Goal: Task Accomplishment & Management: Complete application form

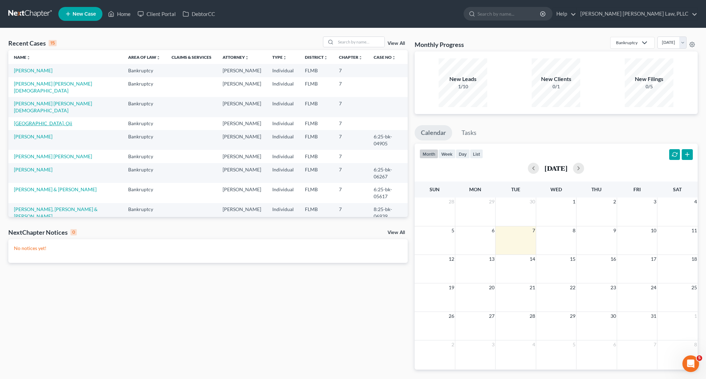
click at [17, 120] on link "[GEOGRAPHIC_DATA], Oji" at bounding box center [43, 123] width 58 height 6
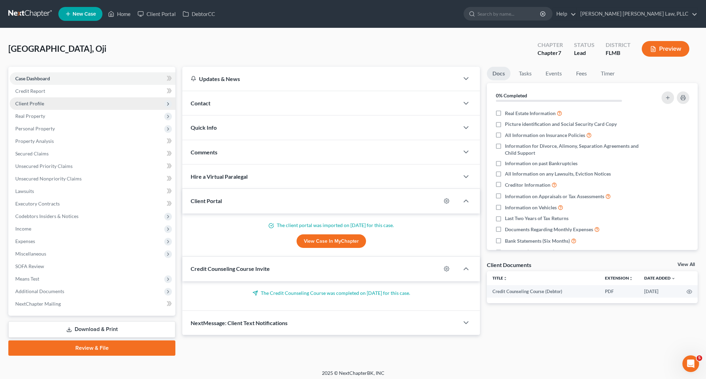
click at [91, 108] on span "Client Profile" at bounding box center [93, 103] width 166 height 13
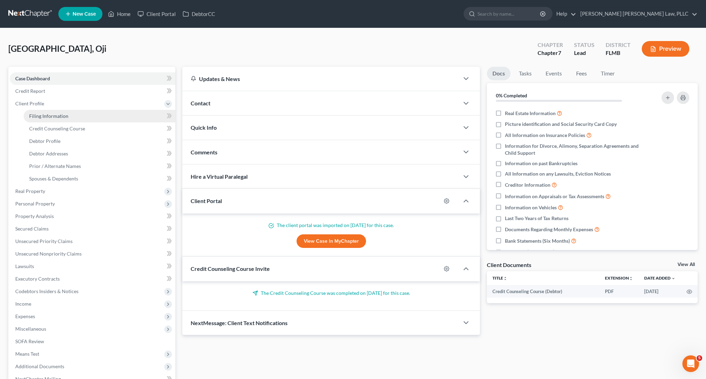
click at [97, 113] on link "Filing Information" at bounding box center [100, 116] width 152 height 13
select select "1"
select select "0"
select select "9"
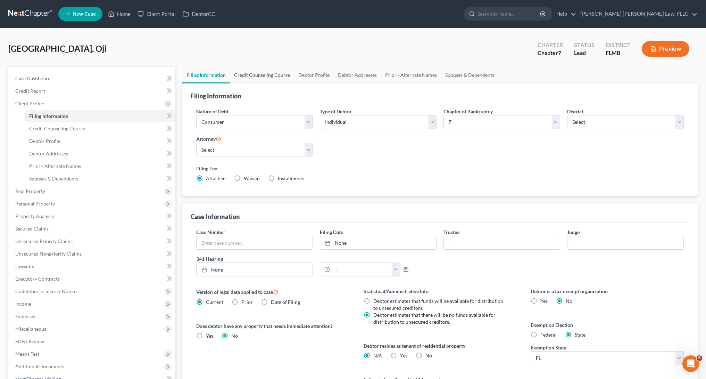
click at [276, 77] on link "Credit Counseling Course" at bounding box center [262, 75] width 64 height 17
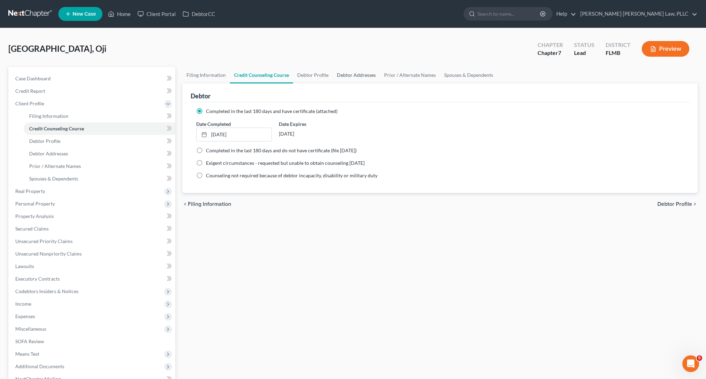
click at [337, 76] on link "Debtor Addresses" at bounding box center [356, 75] width 47 height 17
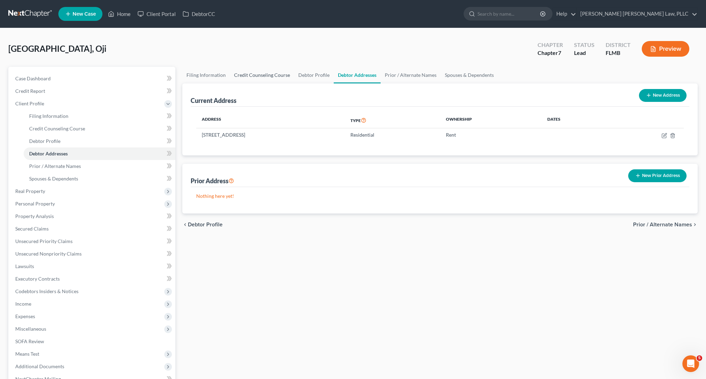
click at [282, 75] on link "Credit Counseling Course" at bounding box center [262, 75] width 64 height 17
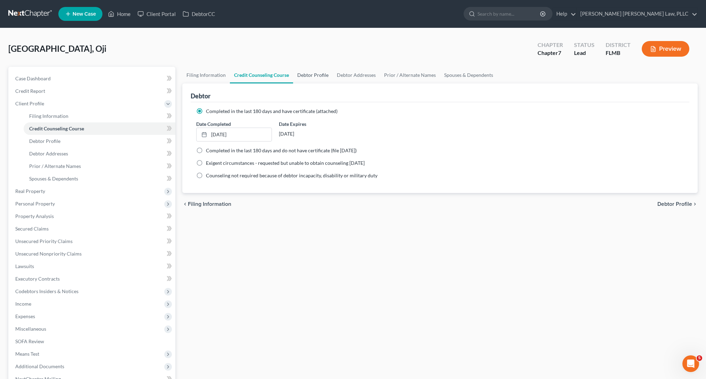
click at [308, 76] on link "Debtor Profile" at bounding box center [313, 75] width 40 height 17
select select "0"
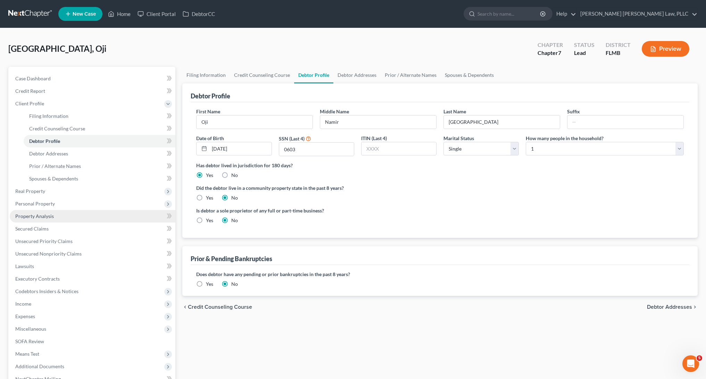
click at [69, 216] on link "Property Analysis" at bounding box center [93, 216] width 166 height 13
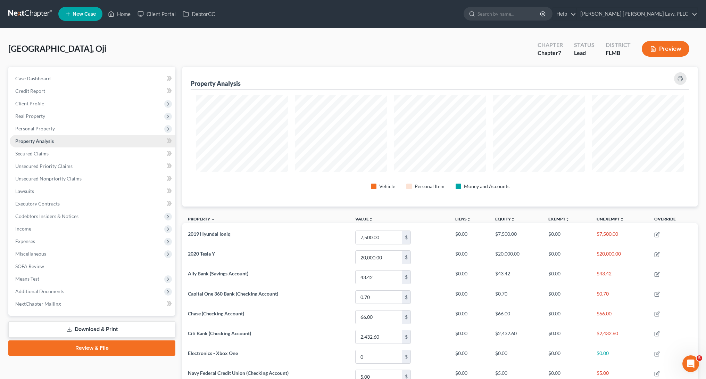
scroll to position [140, 515]
click at [79, 152] on link "Secured Claims" at bounding box center [93, 153] width 166 height 13
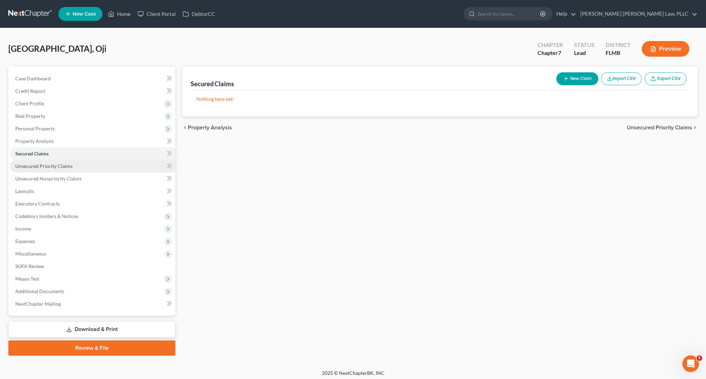
click at [77, 167] on link "Unsecured Priority Claims" at bounding box center [93, 166] width 166 height 13
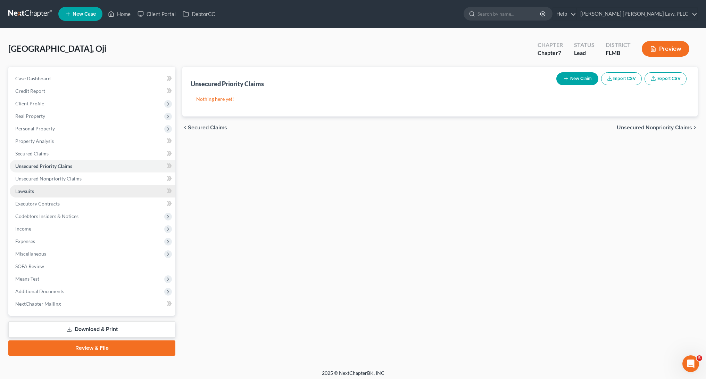
click at [76, 189] on link "Lawsuits" at bounding box center [93, 191] width 166 height 13
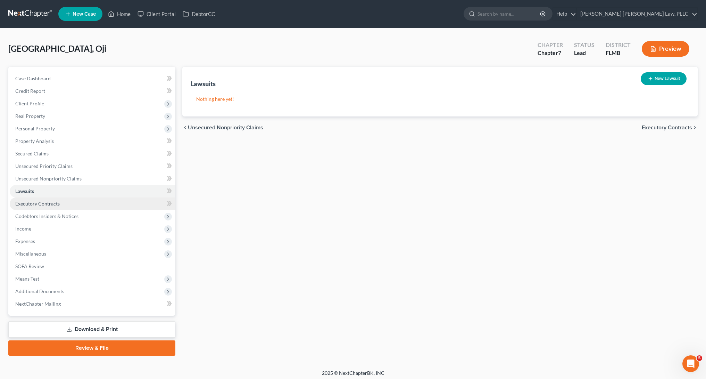
click at [75, 198] on link "Executory Contracts" at bounding box center [93, 203] width 166 height 13
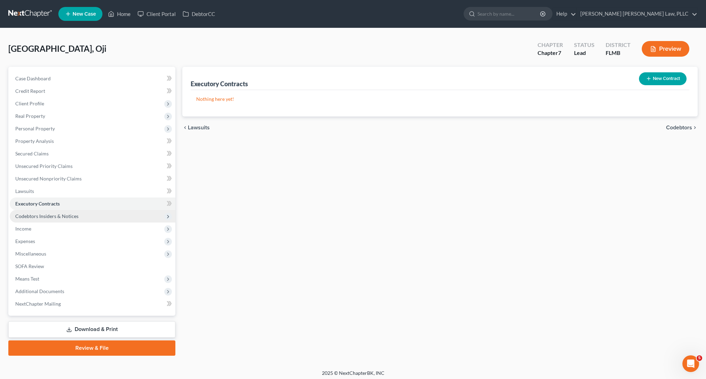
click at [74, 218] on span "Codebtors Insiders & Notices" at bounding box center [46, 216] width 63 height 6
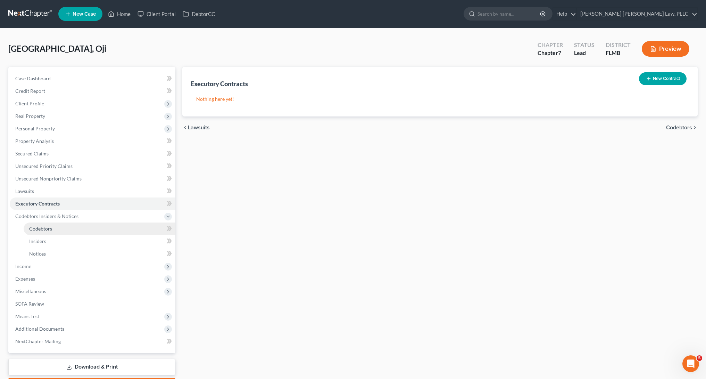
click at [74, 226] on link "Codebtors" at bounding box center [100, 228] width 152 height 13
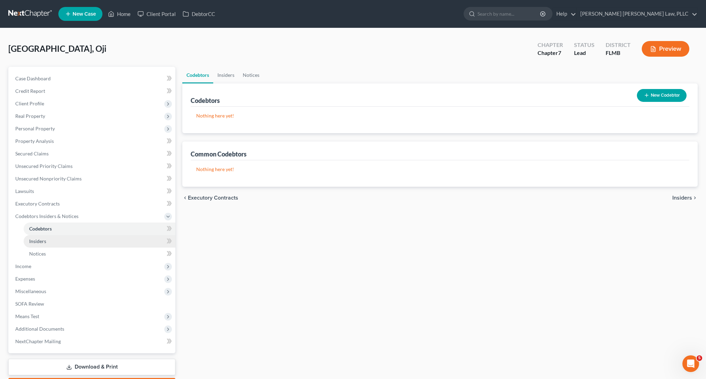
click at [70, 245] on link "Insiders" at bounding box center [100, 241] width 152 height 13
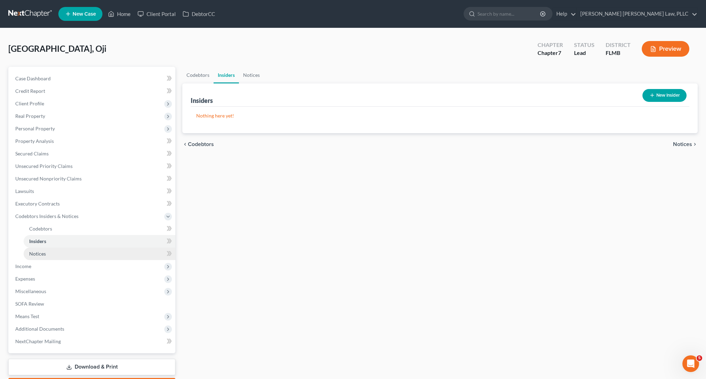
click at [69, 257] on link "Notices" at bounding box center [100, 253] width 152 height 13
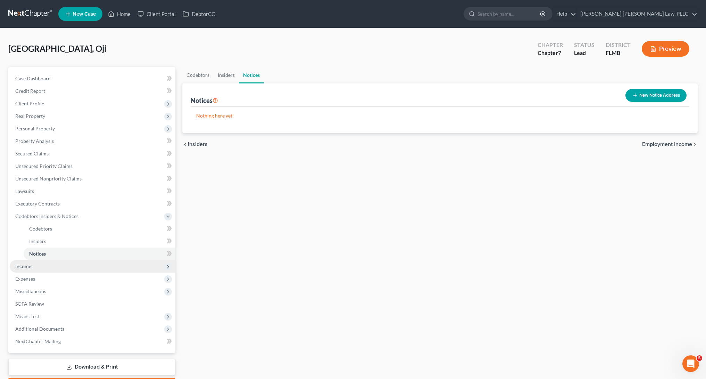
click at [71, 267] on span "Income" at bounding box center [93, 266] width 166 height 13
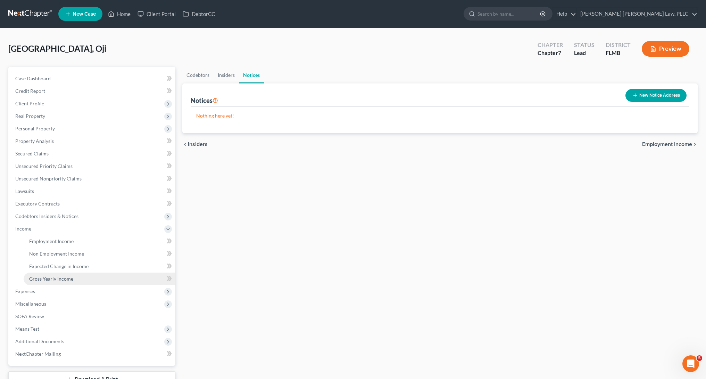
click at [66, 280] on span "Gross Yearly Income" at bounding box center [51, 278] width 44 height 6
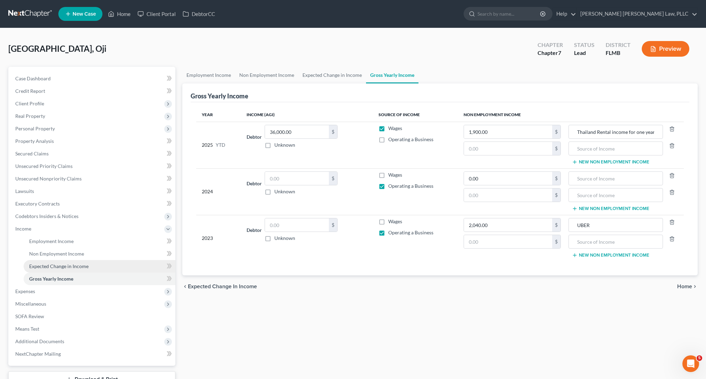
click at [60, 267] on span "Expected Change in Income" at bounding box center [58, 266] width 59 height 6
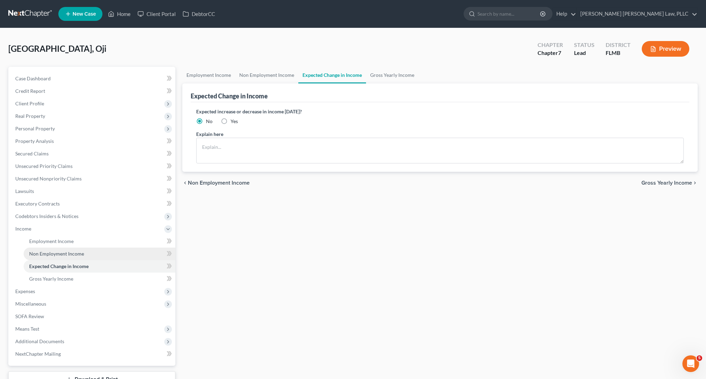
click at [61, 255] on span "Non Employment Income" at bounding box center [56, 253] width 55 height 6
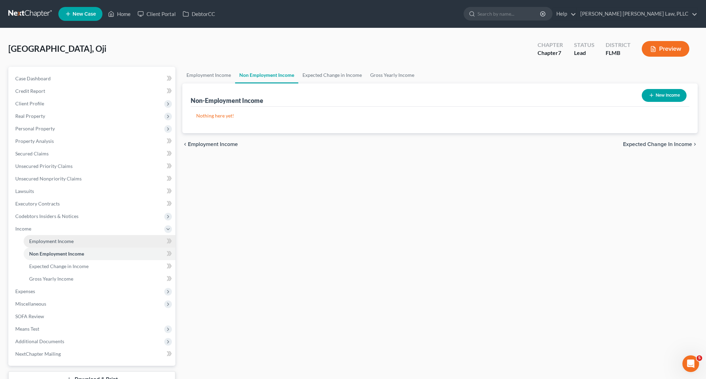
click at [63, 244] on link "Employment Income" at bounding box center [100, 241] width 152 height 13
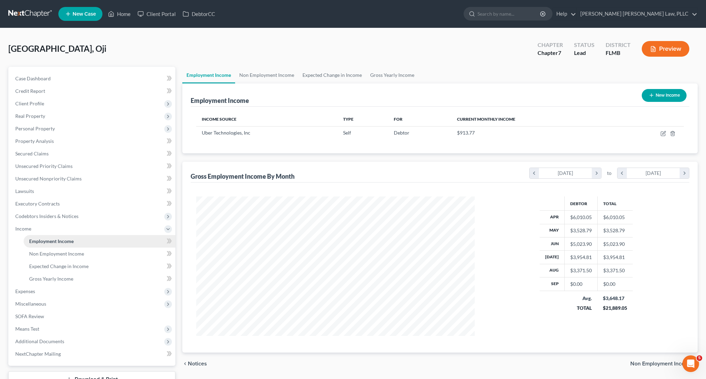
scroll to position [139, 292]
click at [59, 290] on span "Expenses" at bounding box center [93, 291] width 166 height 13
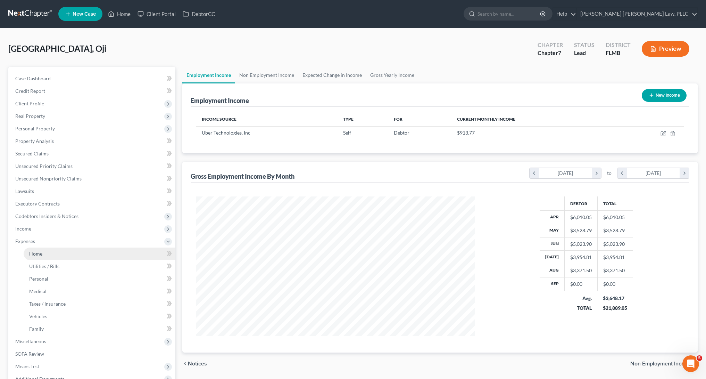
click at [59, 255] on link "Home" at bounding box center [100, 253] width 152 height 13
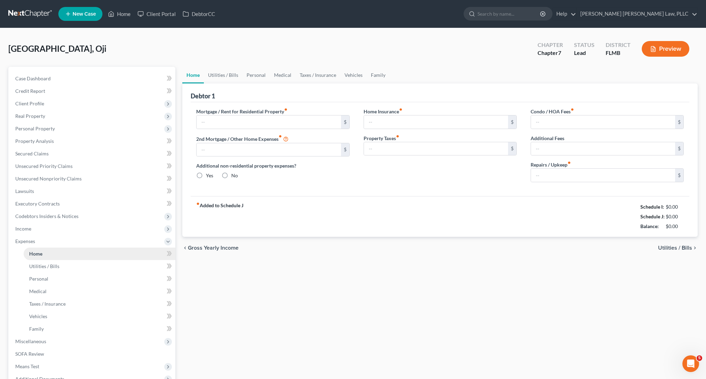
radio input "true"
click at [210, 76] on link "Utilities / Bills" at bounding box center [223, 75] width 39 height 17
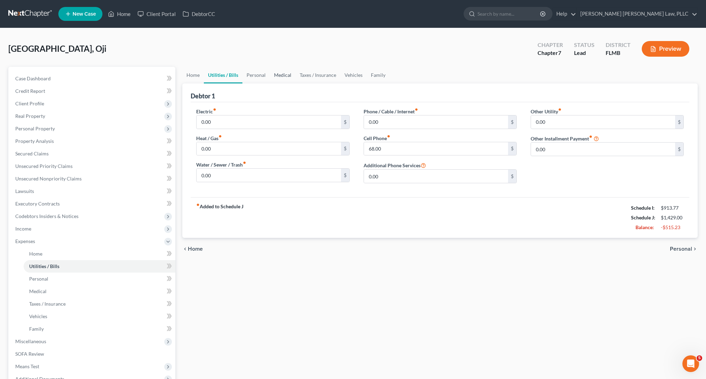
click at [270, 74] on link "Medical" at bounding box center [283, 75] width 26 height 17
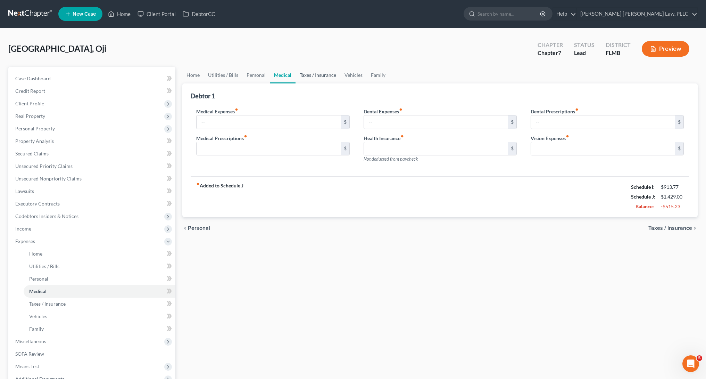
click at [301, 73] on link "Taxes / Insurance" at bounding box center [318, 75] width 45 height 17
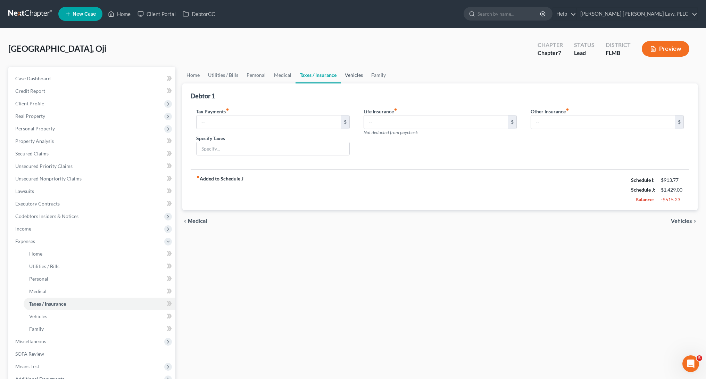
click at [355, 76] on link "Vehicles" at bounding box center [354, 75] width 26 height 17
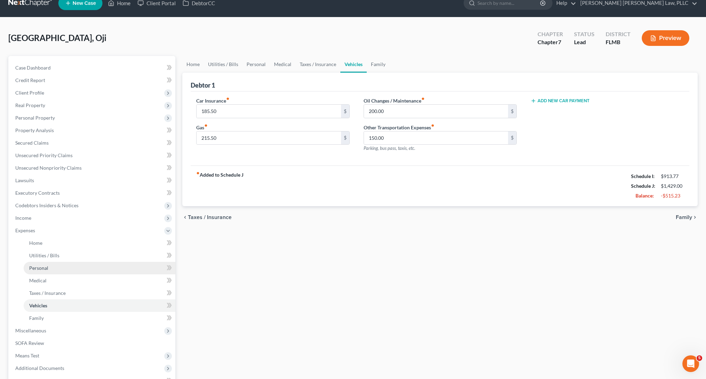
scroll to position [91, 0]
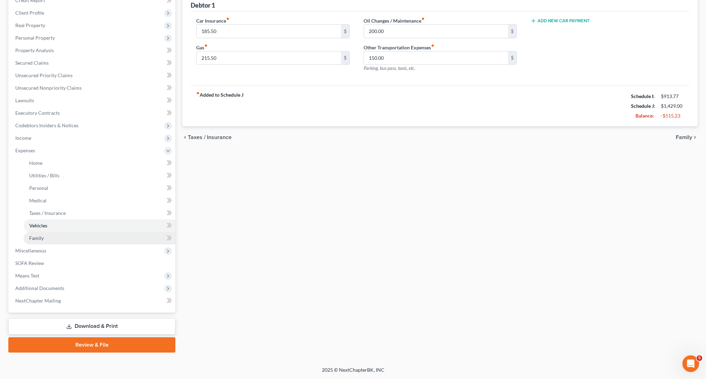
click at [63, 243] on link "Family" at bounding box center [100, 238] width 152 height 13
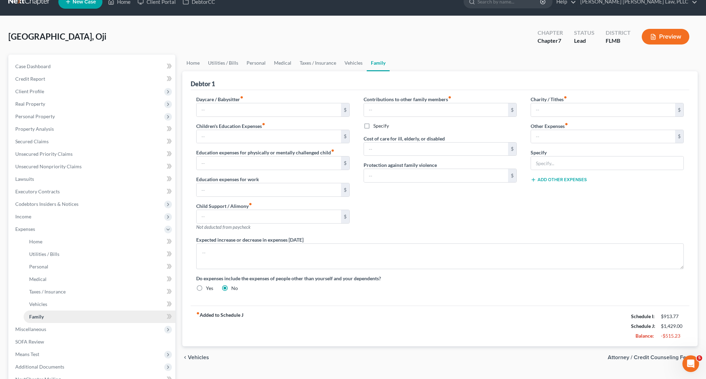
scroll to position [50, 0]
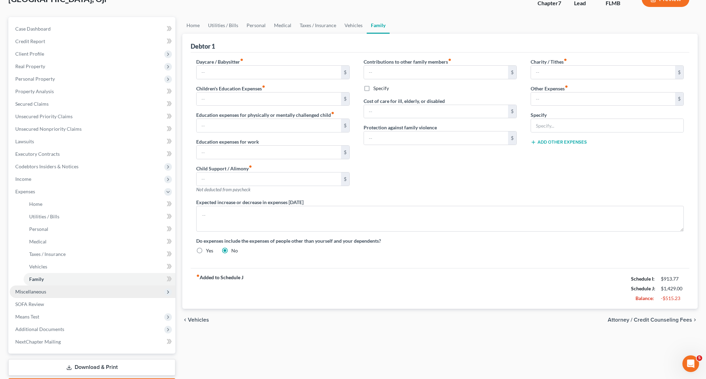
click at [72, 288] on span "Miscellaneous" at bounding box center [93, 291] width 166 height 13
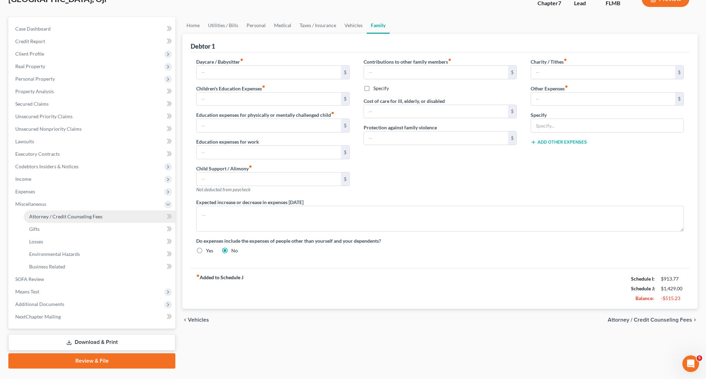
click at [89, 218] on span "Attorney / Credit Counseling Fees" at bounding box center [65, 216] width 73 height 6
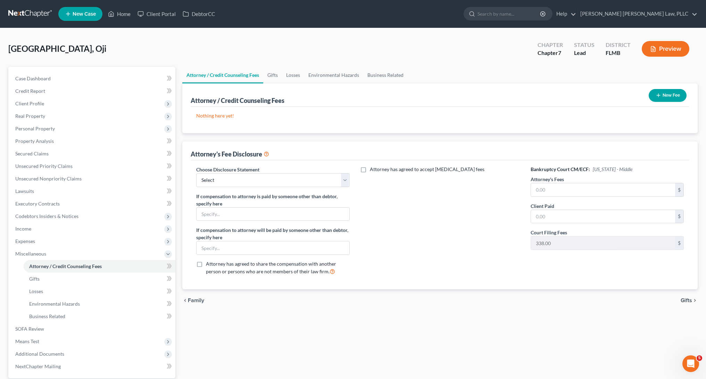
click at [672, 91] on button "New Fee" at bounding box center [668, 95] width 38 height 13
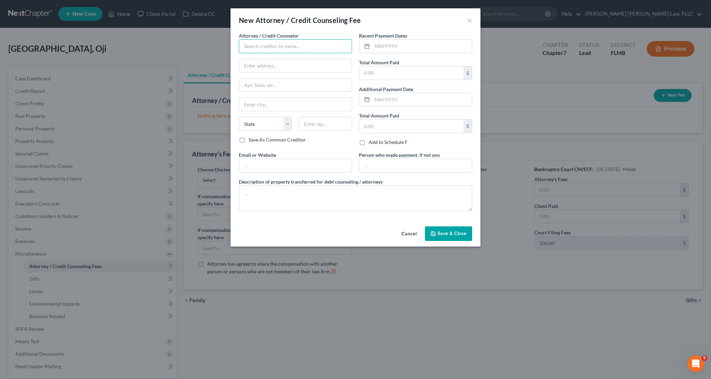
click at [317, 48] on input "text" at bounding box center [295, 46] width 113 height 14
click at [306, 59] on div "Debtor CC" at bounding box center [280, 58] width 72 height 7
type input "Debtor CC"
type input "[STREET_ADDRESS]"
type input "[GEOGRAPHIC_DATA]"
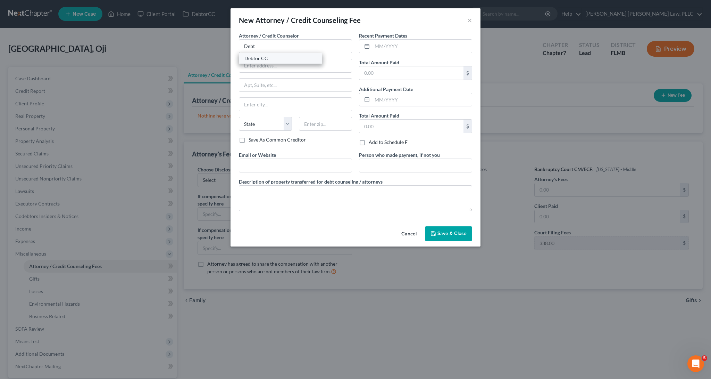
select select "33"
type input "07306"
click at [399, 127] on input "text" at bounding box center [411, 125] width 104 height 13
type input "39.49"
click at [436, 75] on input "text" at bounding box center [411, 72] width 104 height 13
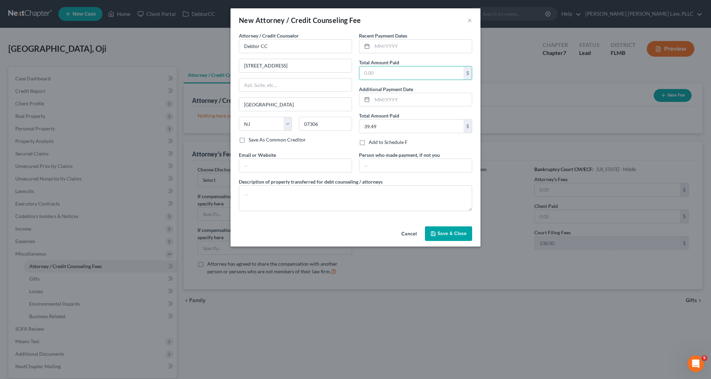
click at [449, 237] on button "Save & Close" at bounding box center [448, 233] width 47 height 15
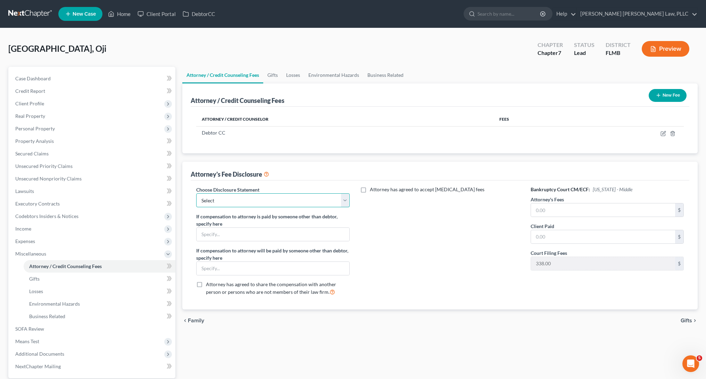
select select "0"
click at [567, 207] on input "text" at bounding box center [603, 209] width 144 height 13
type input "1,000"
click at [564, 345] on div "Attorney / Credit Counseling Fees Gifts Losses Environmental Hazards Business R…" at bounding box center [440, 242] width 522 height 351
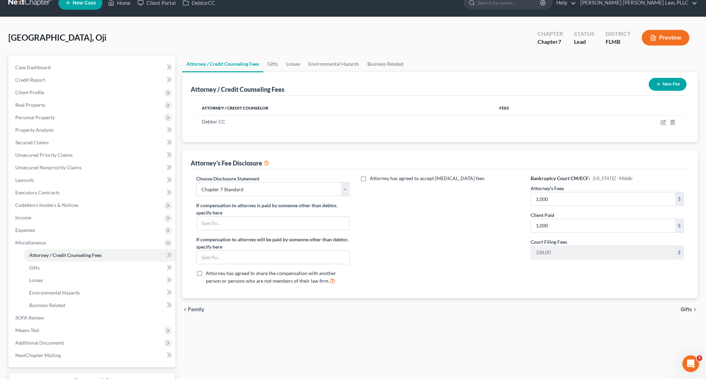
scroll to position [66, 0]
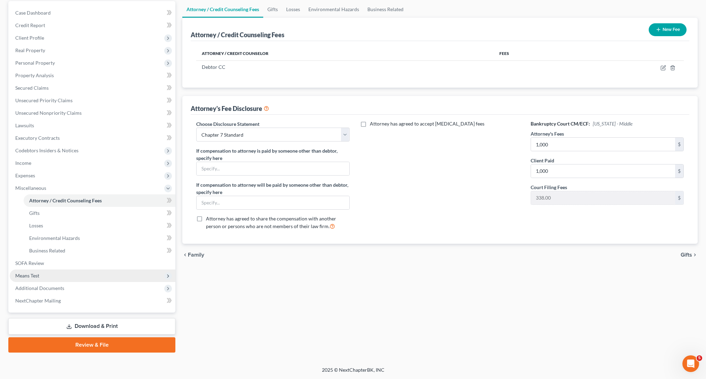
click at [101, 270] on span "Means Test" at bounding box center [93, 275] width 166 height 13
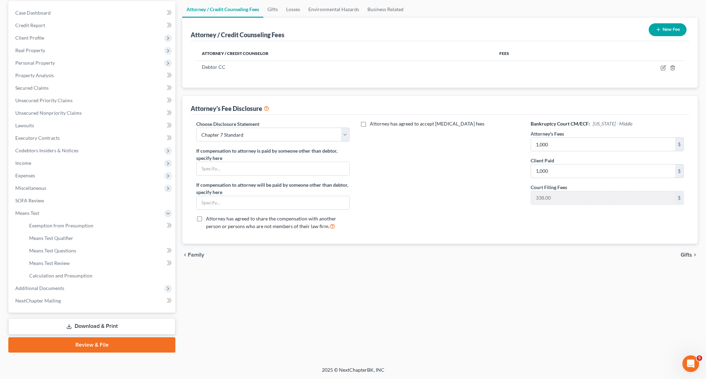
click at [314, 290] on div "Attorney / Credit Counseling Fees Gifts Losses Environmental Hazards Business R…" at bounding box center [440, 176] width 522 height 351
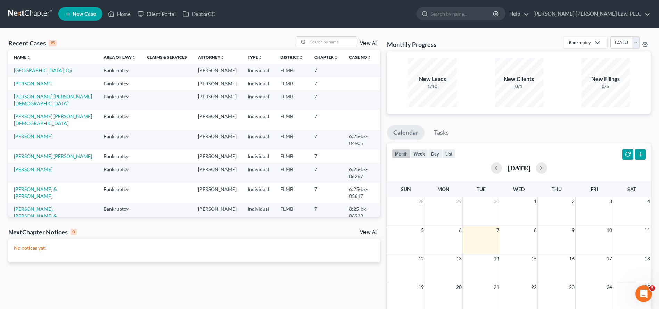
click at [531, 22] on ul "New Case Home Client Portal DebtorCC - No Result - See all results Or Press Ent…" at bounding box center [354, 14] width 592 height 18
click at [505, 20] on form at bounding box center [460, 14] width 89 height 14
click at [494, 15] on input "search" at bounding box center [462, 13] width 64 height 13
type input "dias"
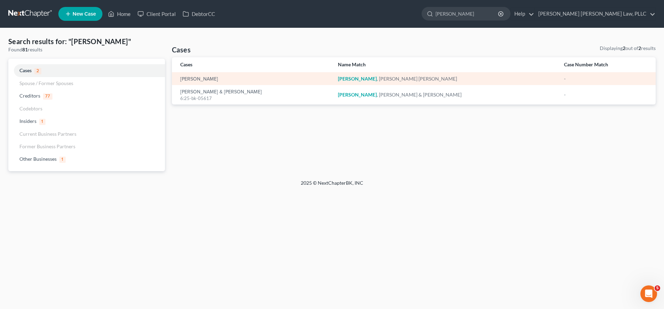
click at [220, 82] on div "Dias, Stephanie Nicole" at bounding box center [253, 78] width 147 height 7
click at [218, 81] on link "Dias, Stephanie Nicole" at bounding box center [199, 79] width 38 height 5
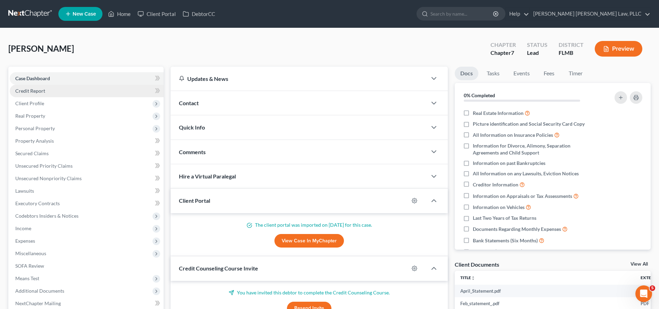
click at [53, 95] on link "Credit Report" at bounding box center [87, 91] width 154 height 13
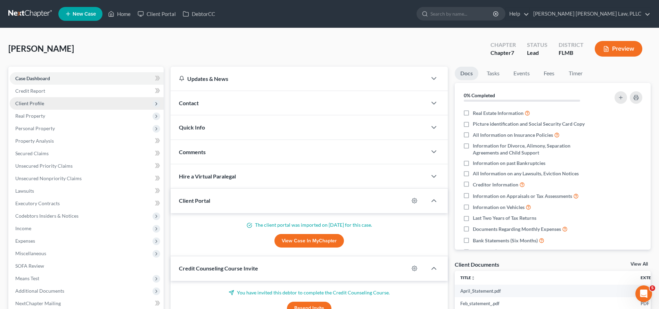
click at [53, 100] on span "Client Profile" at bounding box center [87, 103] width 154 height 13
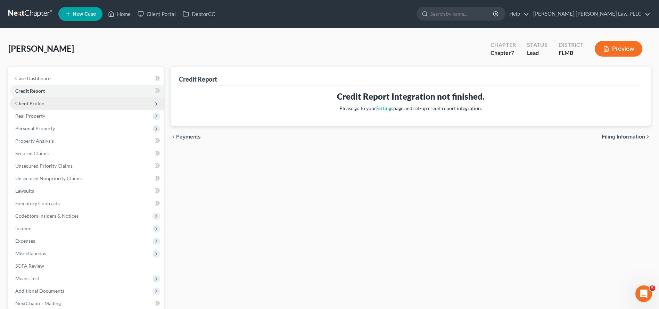
click at [53, 102] on span "Client Profile" at bounding box center [87, 103] width 154 height 13
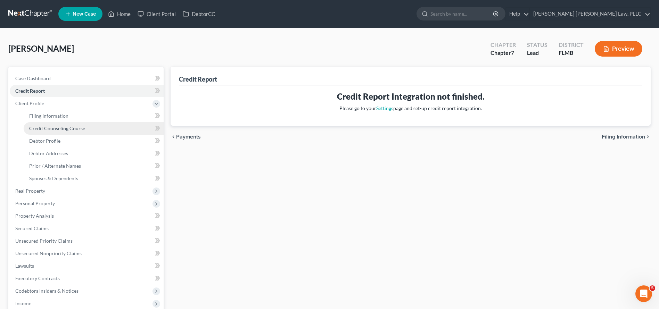
click at [55, 127] on span "Credit Counseling Course" at bounding box center [57, 128] width 56 height 6
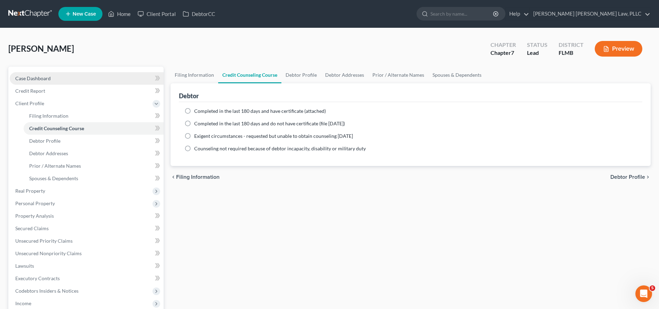
click at [30, 83] on link "Case Dashboard" at bounding box center [87, 78] width 154 height 13
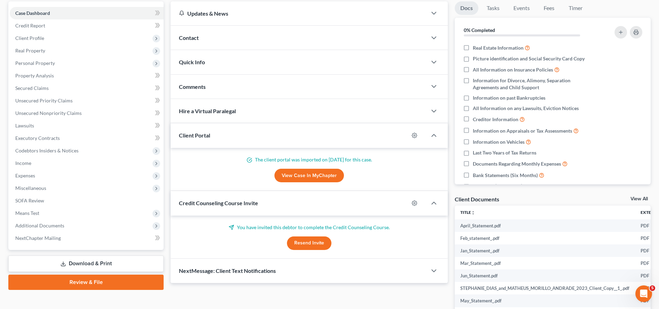
scroll to position [131, 0]
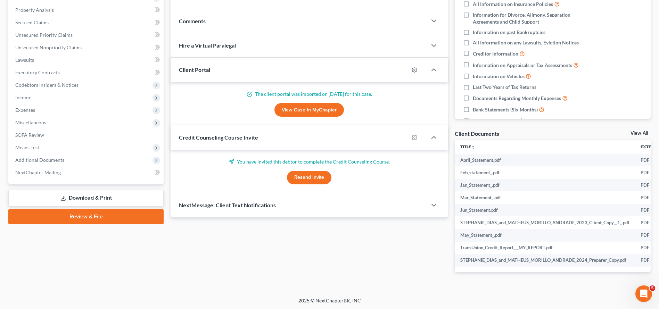
click at [312, 175] on button "Resend Invite" at bounding box center [309, 178] width 44 height 14
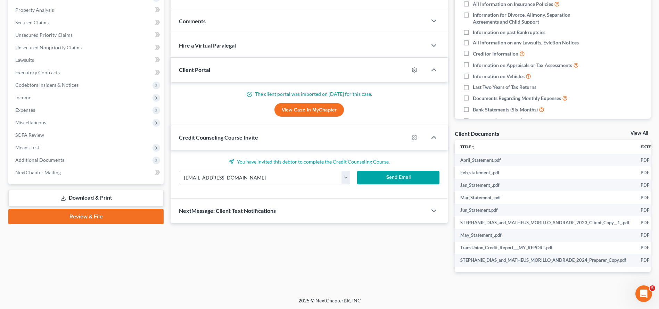
click at [401, 184] on div "Send Email" at bounding box center [398, 178] width 89 height 14
click at [401, 180] on button "Send Email" at bounding box center [398, 178] width 82 height 14
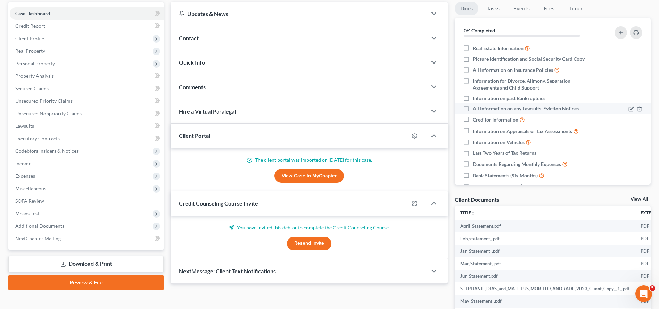
scroll to position [0, 0]
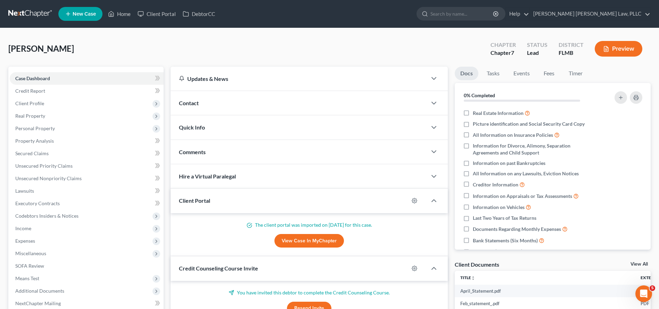
click at [256, 2] on nav "Home New Case Client Portal DebtorCC Sahil Vijay Law, PLLC kcastillocaballero@s…" at bounding box center [329, 14] width 659 height 28
